Goal: Information Seeking & Learning: Learn about a topic

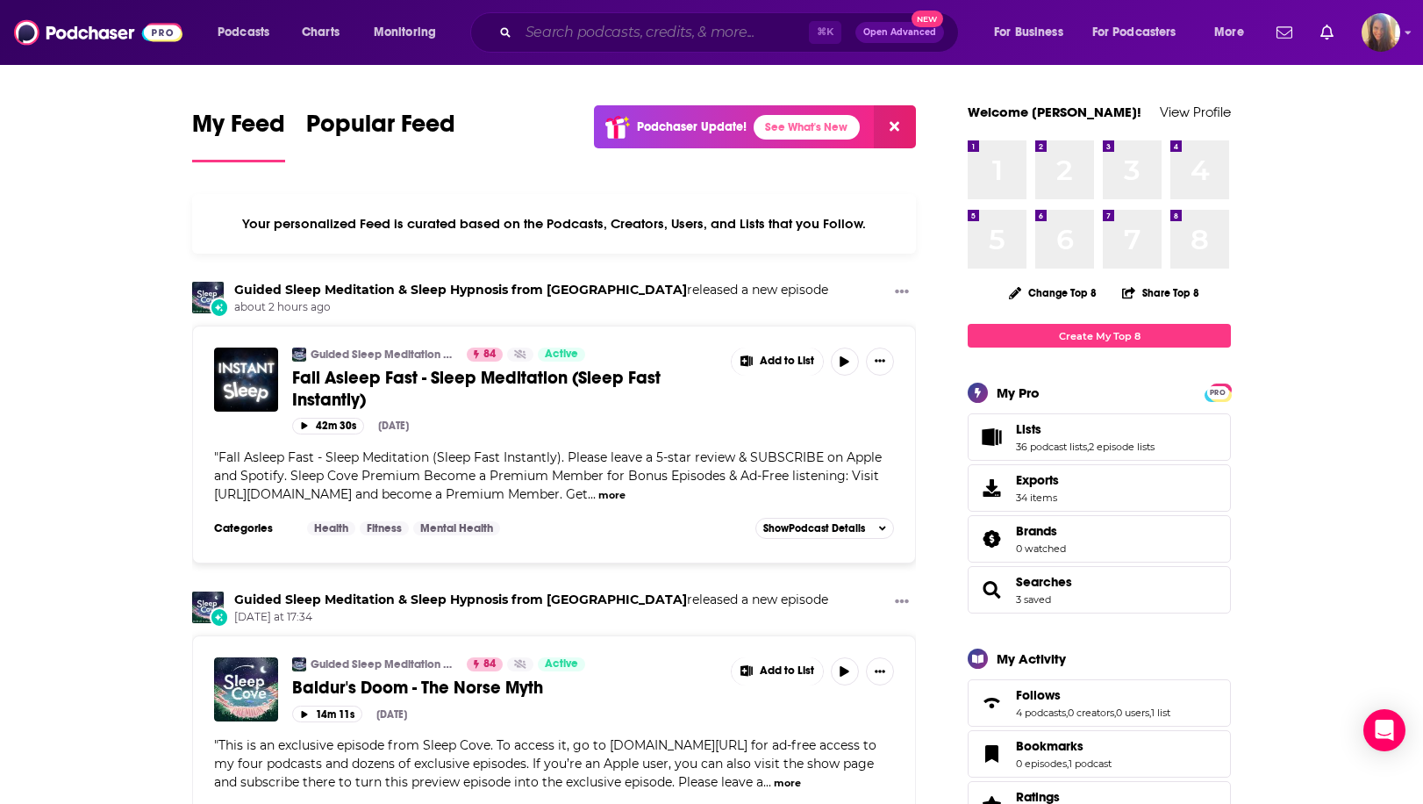
click at [596, 31] on input "Search podcasts, credits, & more..." at bounding box center [663, 32] width 290 height 28
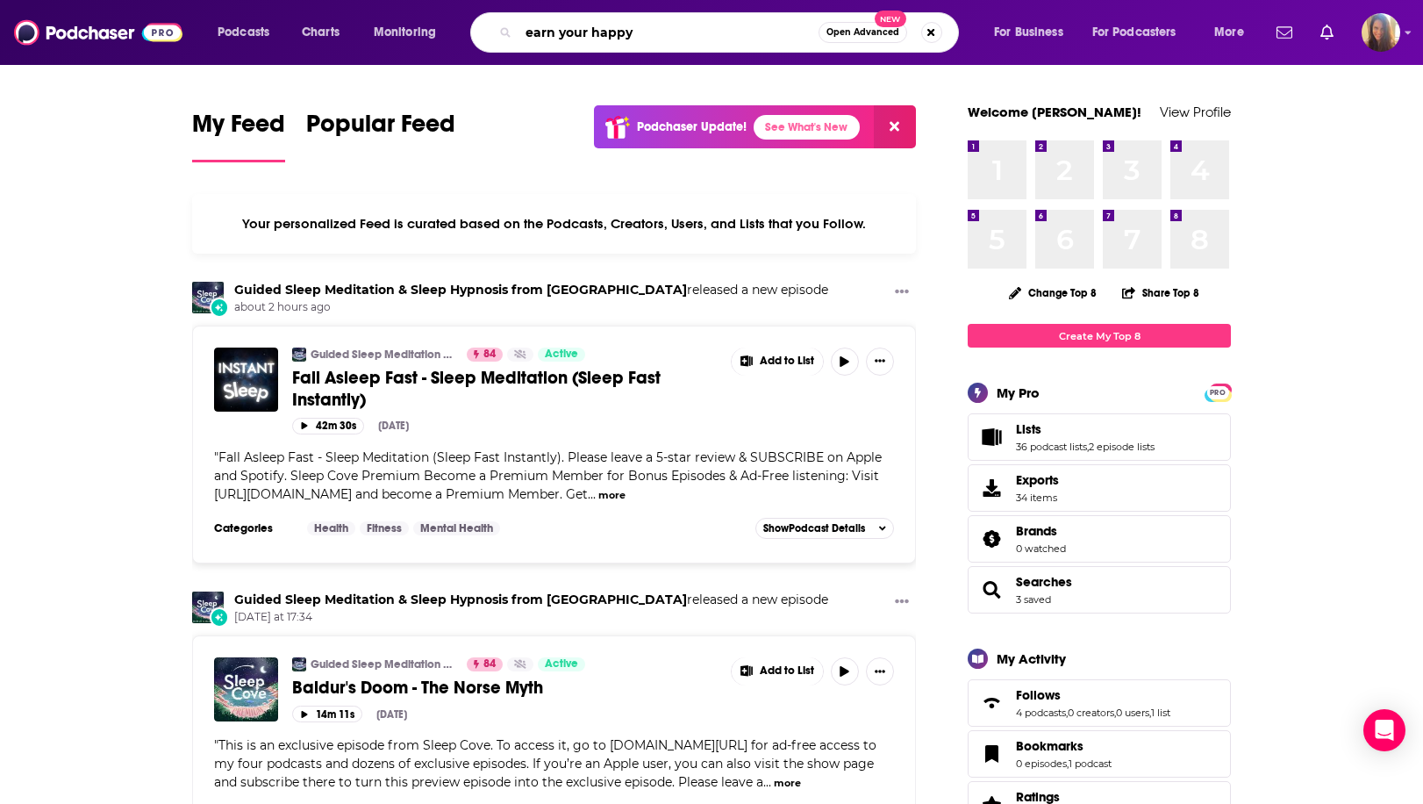
type input "earn your happy"
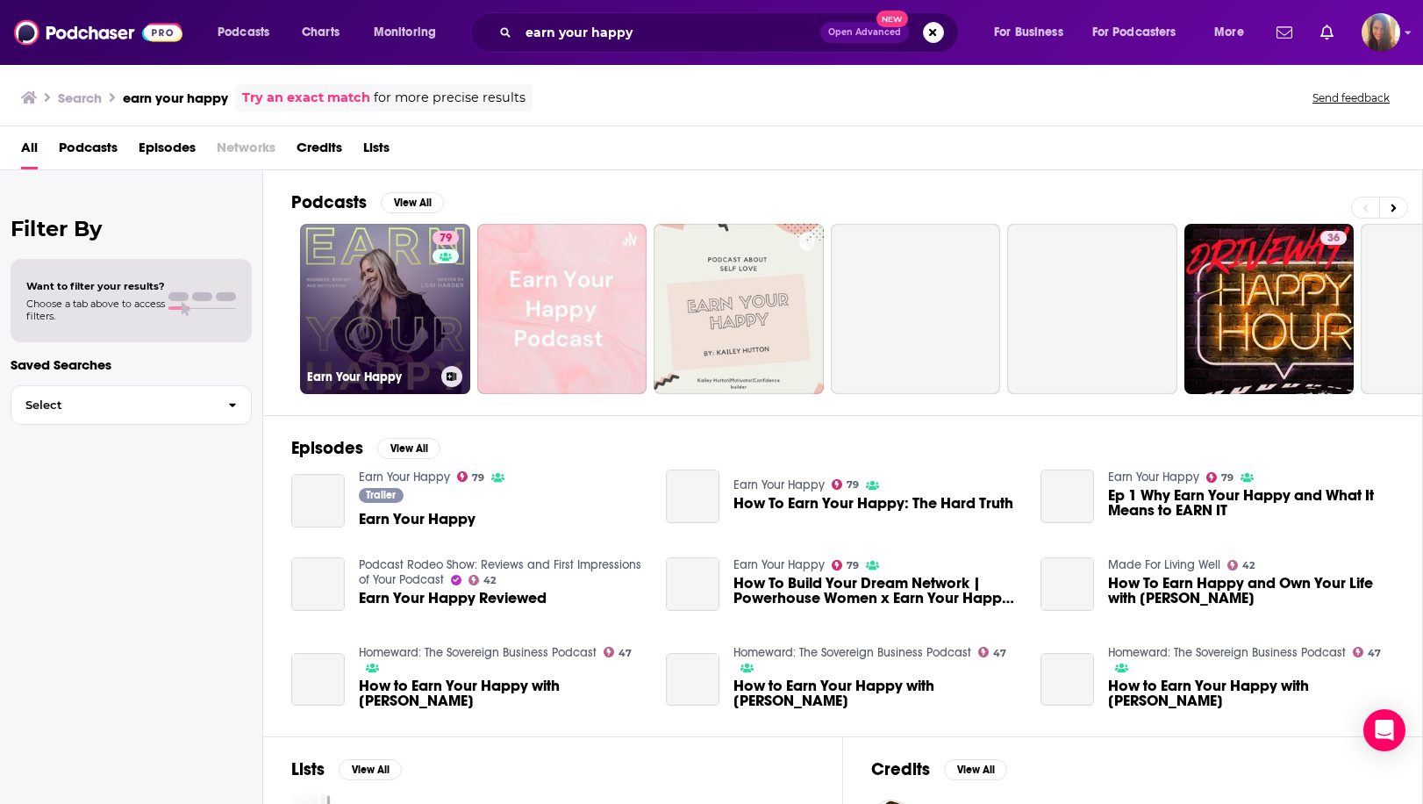
click at [399, 313] on link "79 Earn Your Happy" at bounding box center [385, 309] width 170 height 170
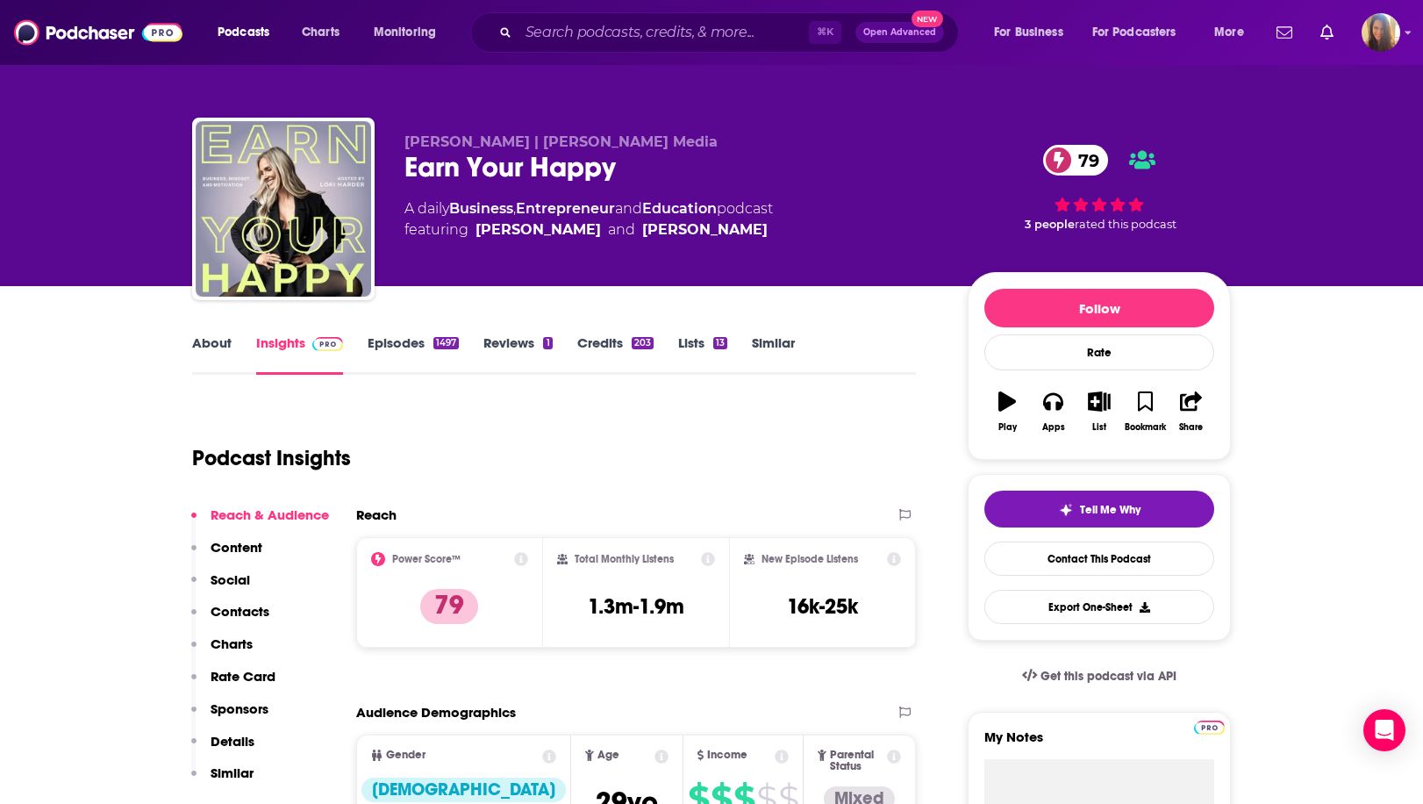
click at [221, 352] on link "About" at bounding box center [211, 354] width 39 height 40
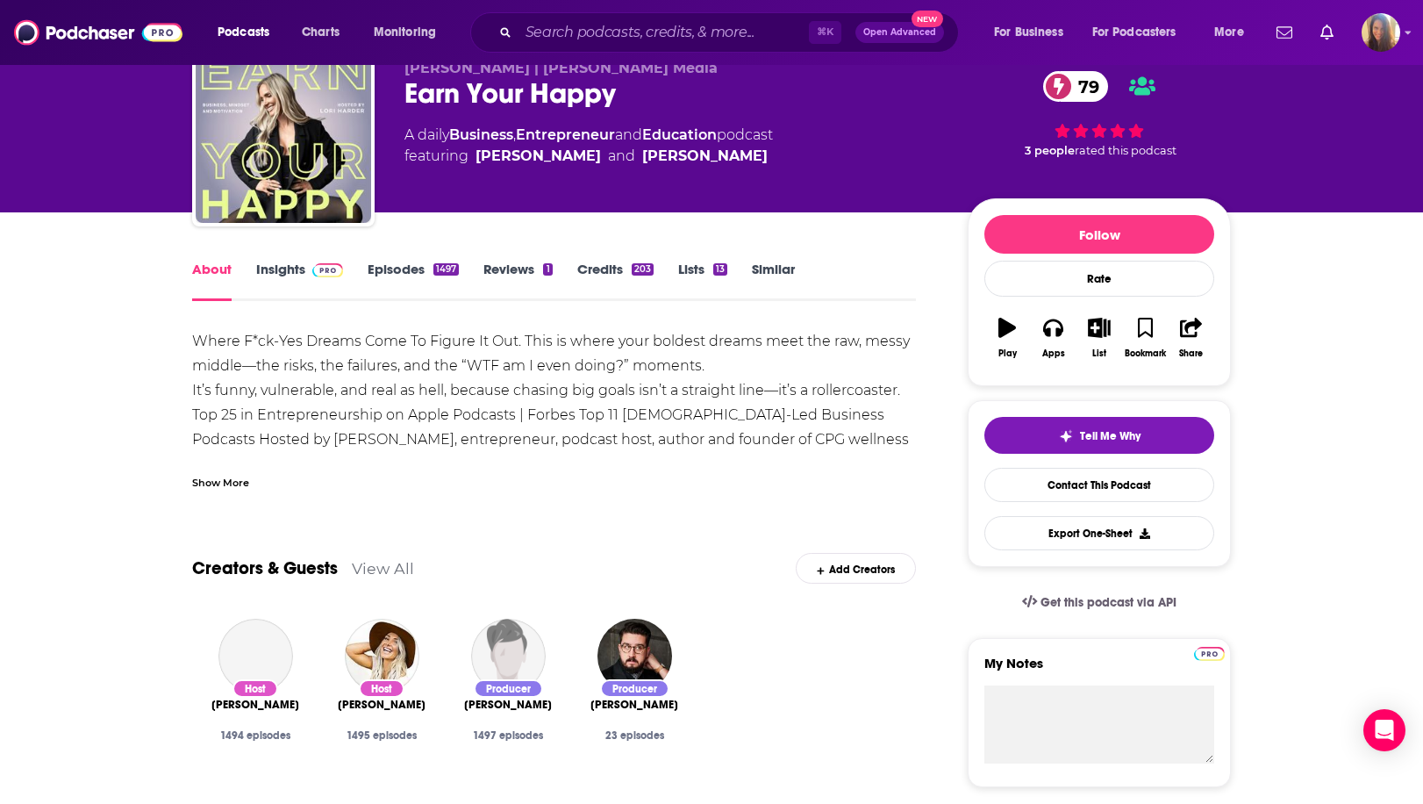
scroll to position [75, 0]
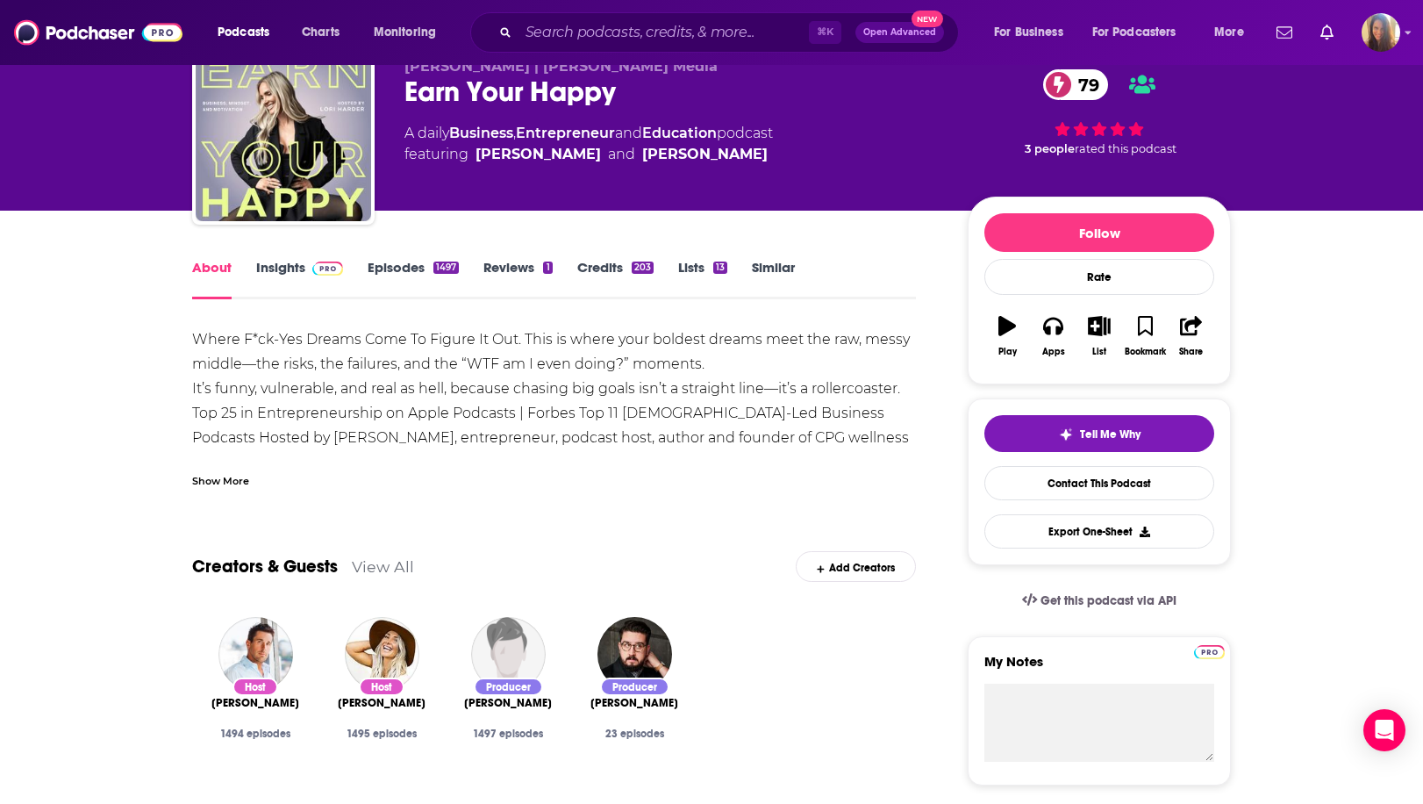
click at [228, 480] on div "Show More" at bounding box center [220, 479] width 57 height 17
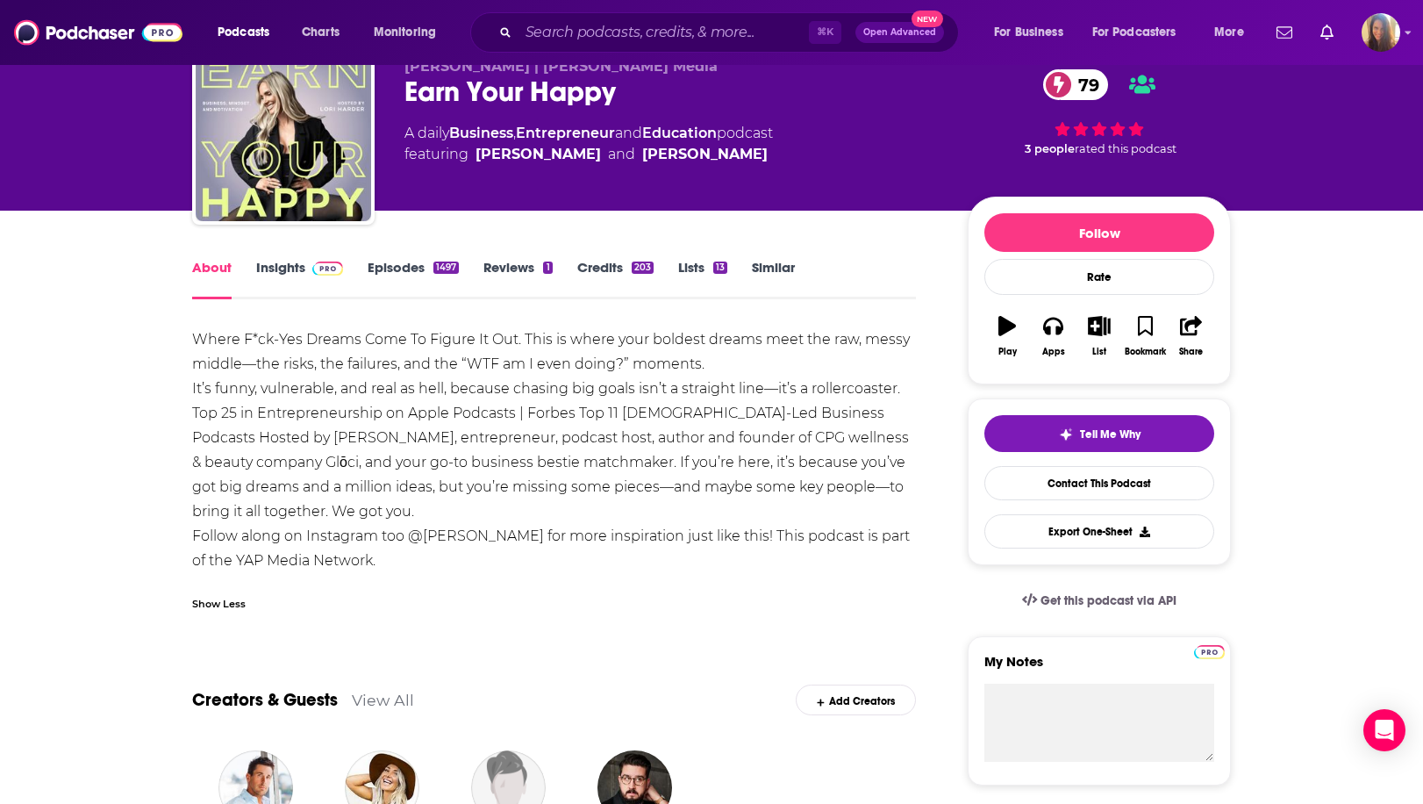
click at [404, 266] on link "Episodes 1497" at bounding box center [413, 279] width 91 height 40
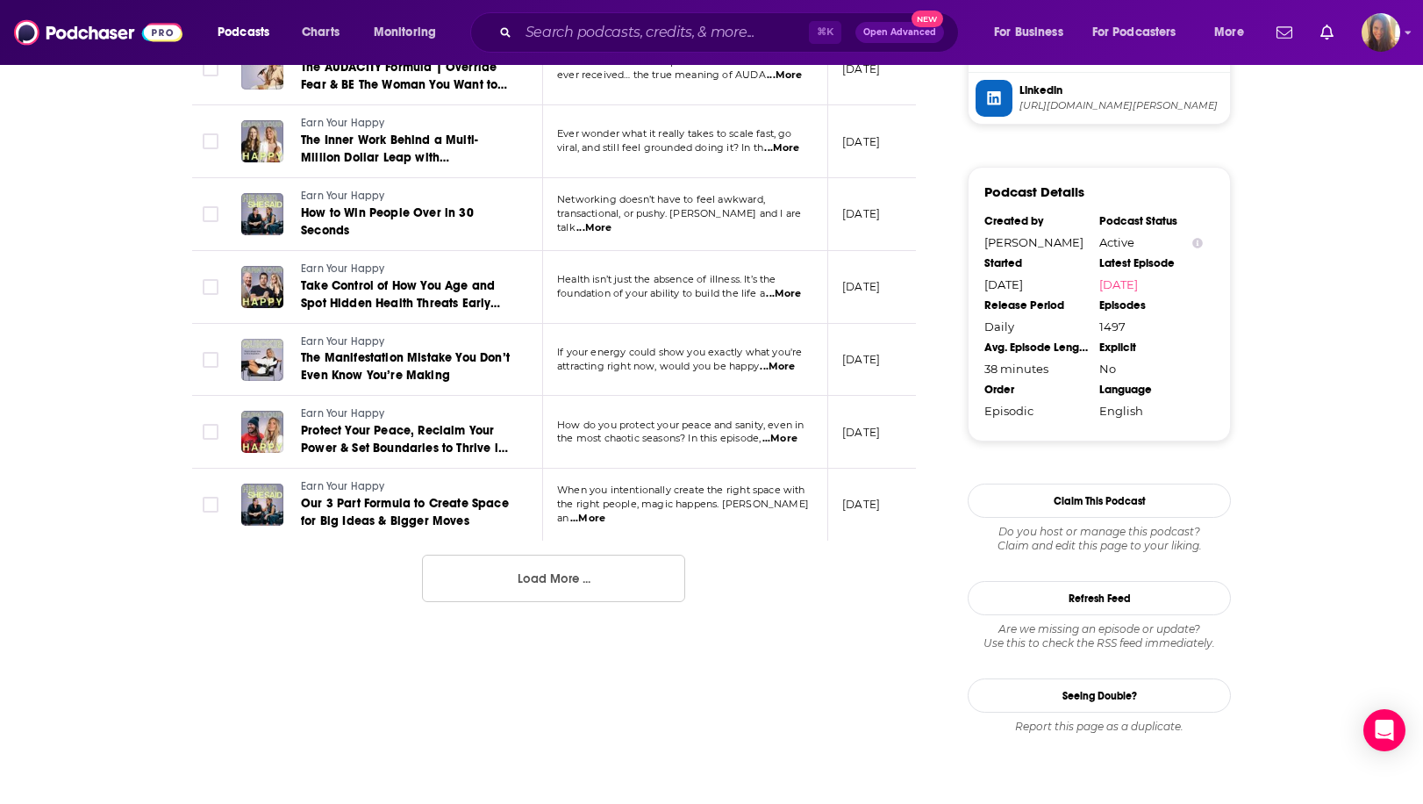
scroll to position [1781, 0]
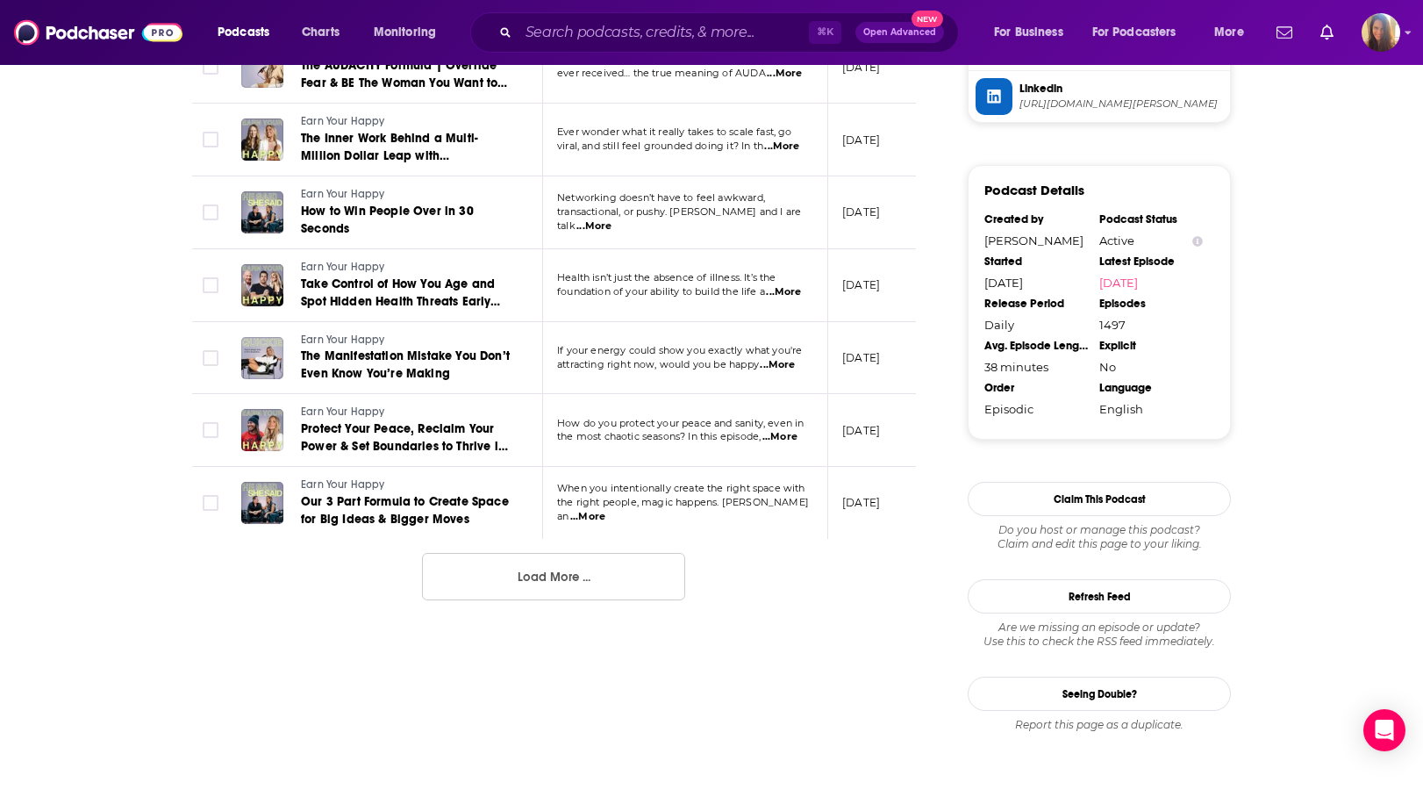
click at [599, 574] on button "Load More ..." at bounding box center [553, 576] width 263 height 47
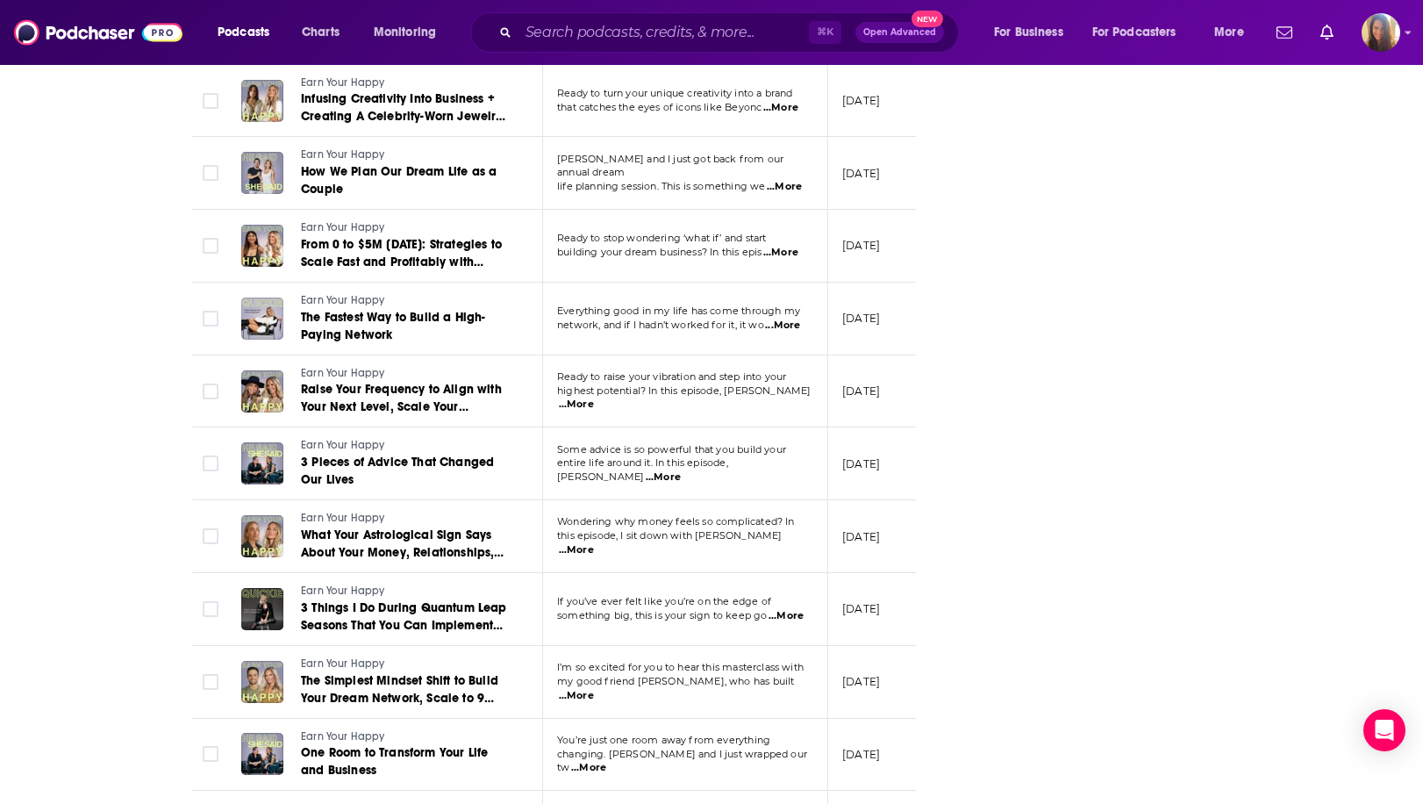
scroll to position [3421, 0]
